Goal: Task Accomplishment & Management: Complete application form

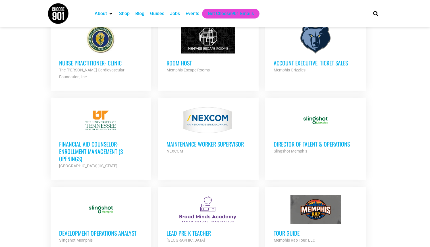
scroll to position [404, 0]
click at [310, 147] on div "Slingshot Memphis" at bounding box center [316, 150] width 84 height 7
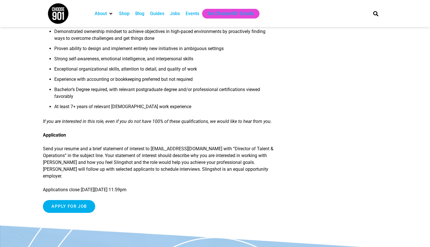
scroll to position [540, 0]
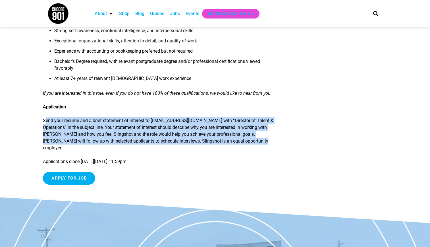
drag, startPoint x: 45, startPoint y: 119, endPoint x: 244, endPoint y: 143, distance: 201.1
click at [244, 143] on p "Send your resume and a brief statement of interest to careers@slingshotmemphis.…" at bounding box center [160, 134] width 234 height 34
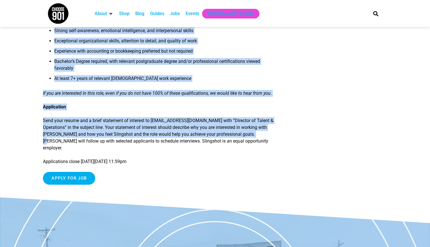
drag, startPoint x: 43, startPoint y: 119, endPoint x: 254, endPoint y: 132, distance: 211.4
drag, startPoint x: 254, startPoint y: 132, endPoint x: 249, endPoint y: 138, distance: 7.7
click at [249, 138] on p "Send your resume and a brief statement of interest to careers@slingshotmemphis.…" at bounding box center [160, 134] width 234 height 34
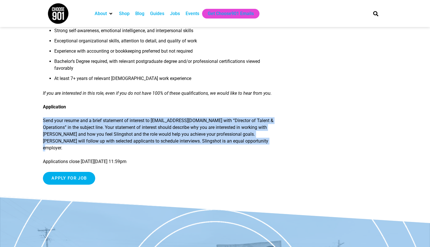
drag, startPoint x: 247, startPoint y: 142, endPoint x: 44, endPoint y: 123, distance: 204.4
click at [44, 123] on p "Send your resume and a brief statement of interest to careers@slingshotmemphis.…" at bounding box center [160, 134] width 234 height 34
copy p "Send your resume and a brief statement of interest to careers@slingshotmemphis.…"
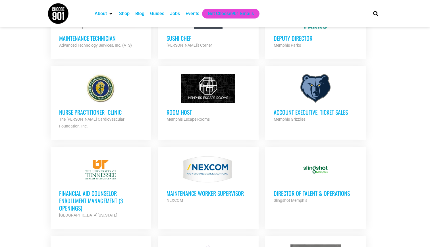
scroll to position [355, 0]
click at [301, 189] on h3 "Director of Talent & Operations" at bounding box center [316, 192] width 84 height 7
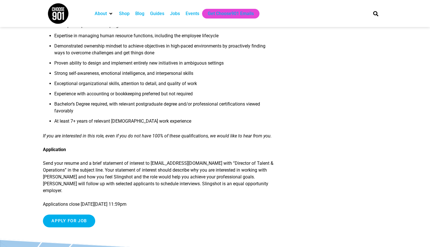
scroll to position [498, 0]
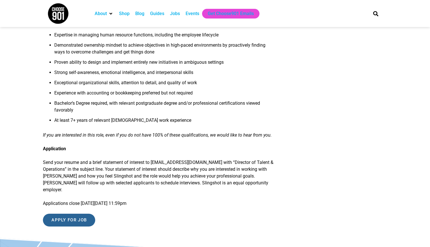
click at [55, 214] on input "Apply for job" at bounding box center [69, 220] width 52 height 13
drag, startPoint x: 55, startPoint y: 214, endPoint x: 29, endPoint y: 188, distance: 36.8
click at [80, 214] on input "Apply for job" at bounding box center [69, 220] width 52 height 13
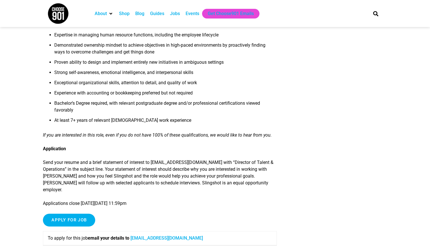
click at [138, 235] on link "careers@slingshotmemphis.org" at bounding box center [166, 237] width 72 height 5
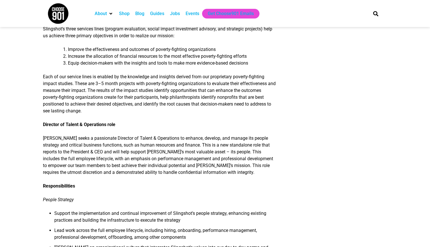
scroll to position [150, 0]
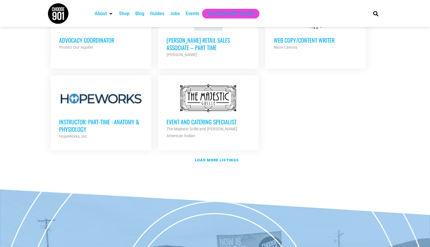
scroll to position [671, 0]
click at [211, 157] on strong "Load more listings" at bounding box center [217, 159] width 44 height 4
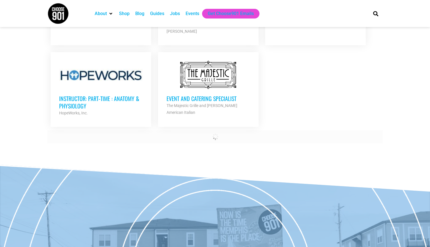
scroll to position [694, 0]
click at [213, 130] on link "Load more listings" at bounding box center [214, 136] width 335 height 13
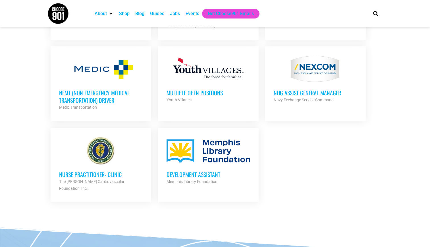
scroll to position [936, 0]
